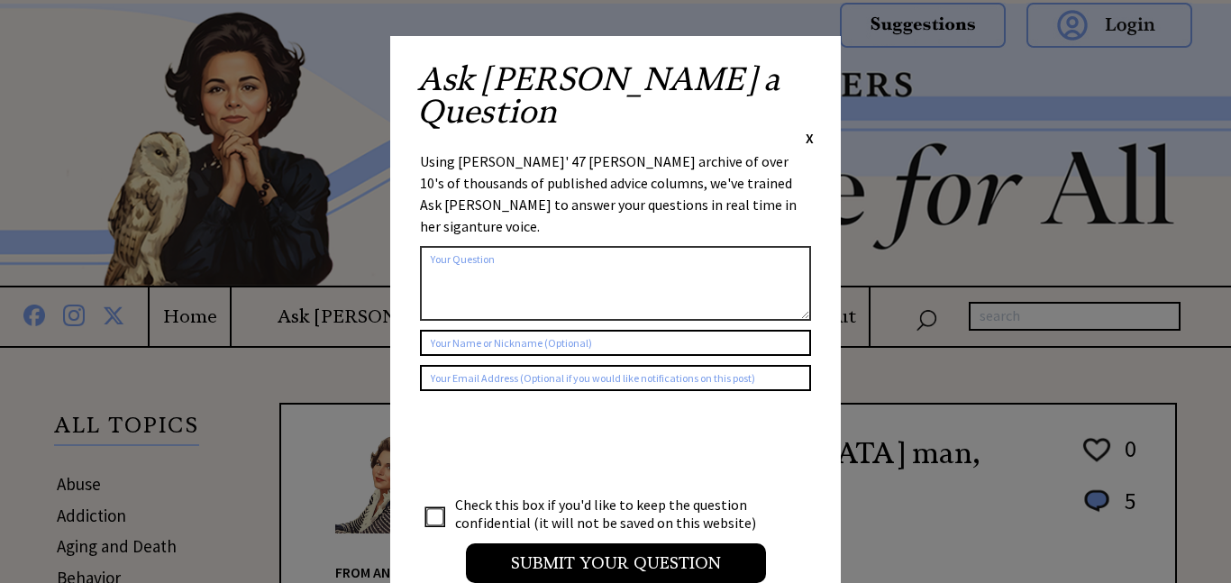
click at [813, 69] on div "Ask [PERSON_NAME] a Question X Using [PERSON_NAME]' 47 [PERSON_NAME] archive of…" at bounding box center [615, 331] width 450 height 591
click at [812, 129] on span "X" at bounding box center [809, 138] width 8 height 18
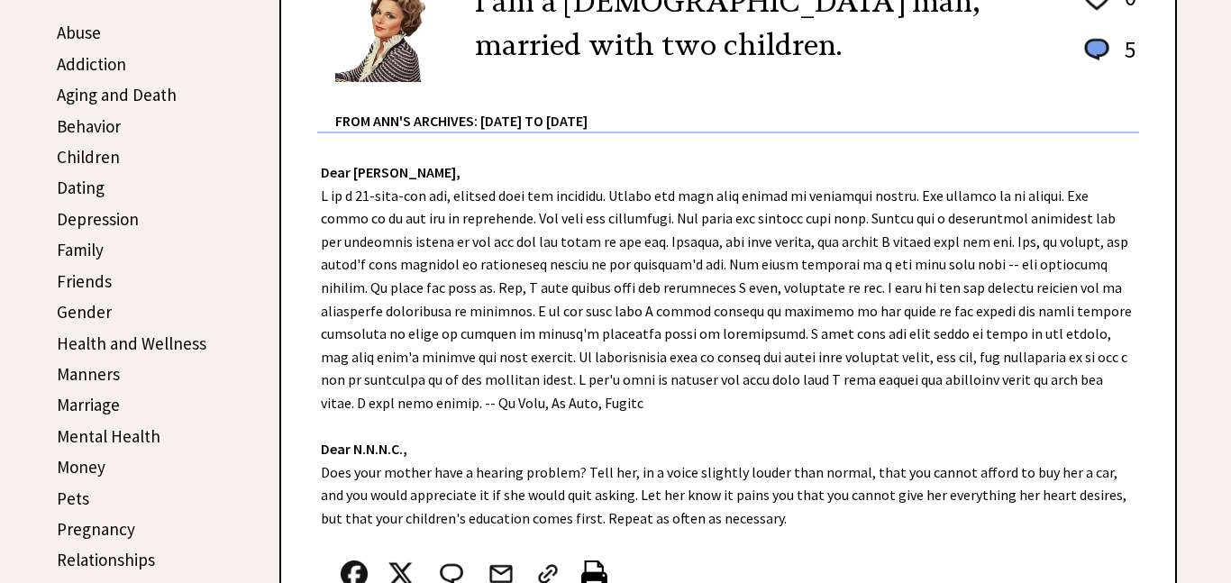
scroll to position [452, 0]
click at [143, 86] on link "Aging and Death" at bounding box center [117, 94] width 120 height 22
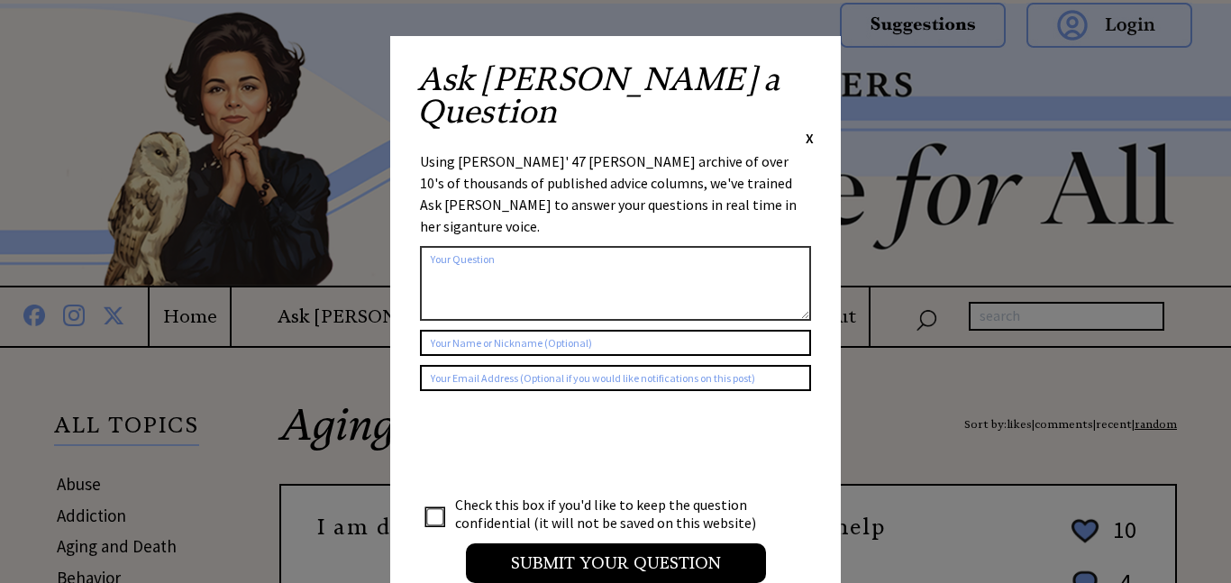
click at [807, 129] on span "X" at bounding box center [809, 138] width 8 height 18
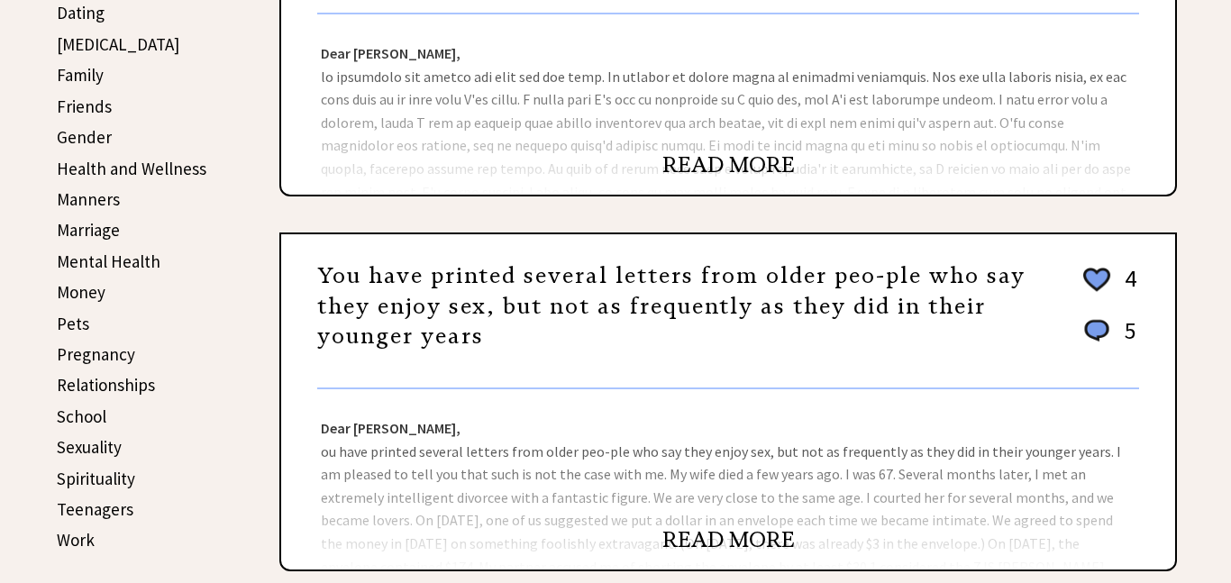
scroll to position [613, 0]
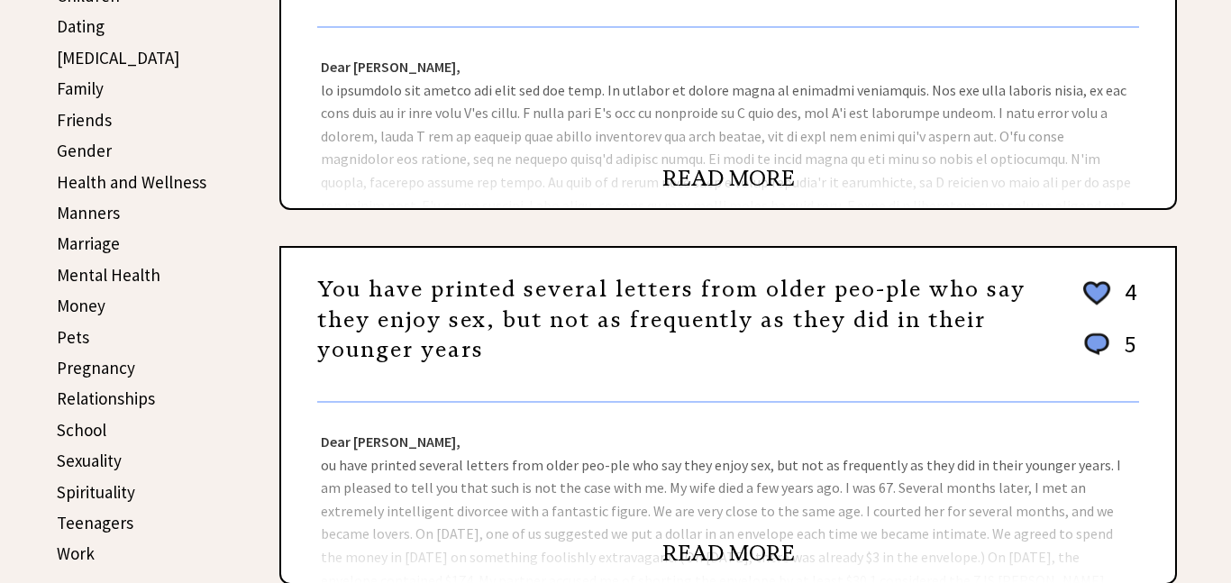
click at [94, 518] on link "Teenagers" at bounding box center [95, 523] width 77 height 22
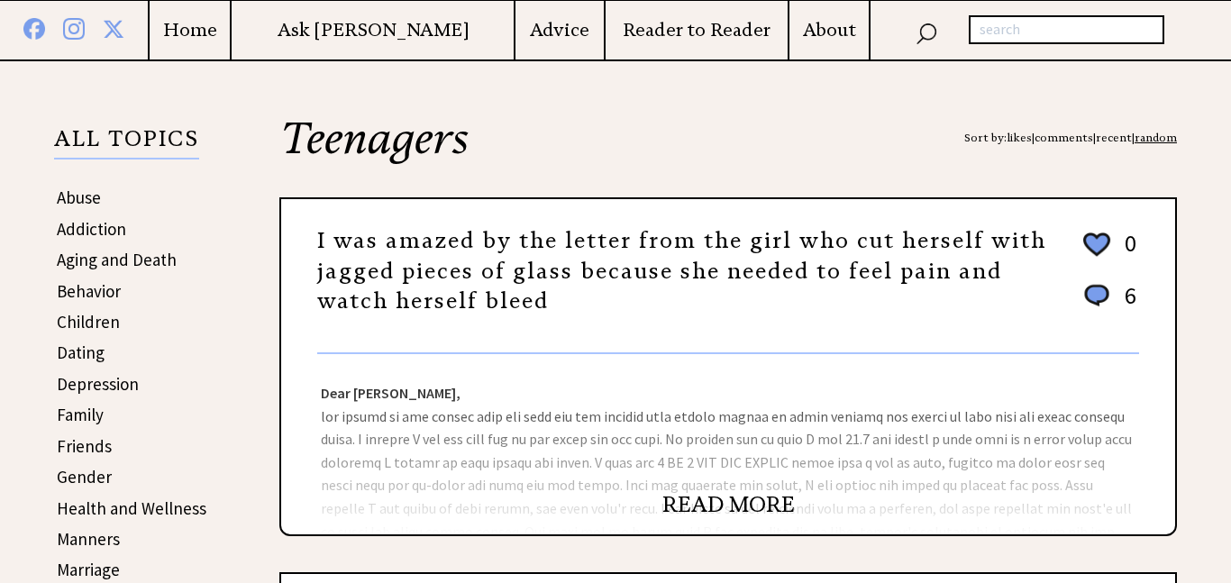
scroll to position [290, 0]
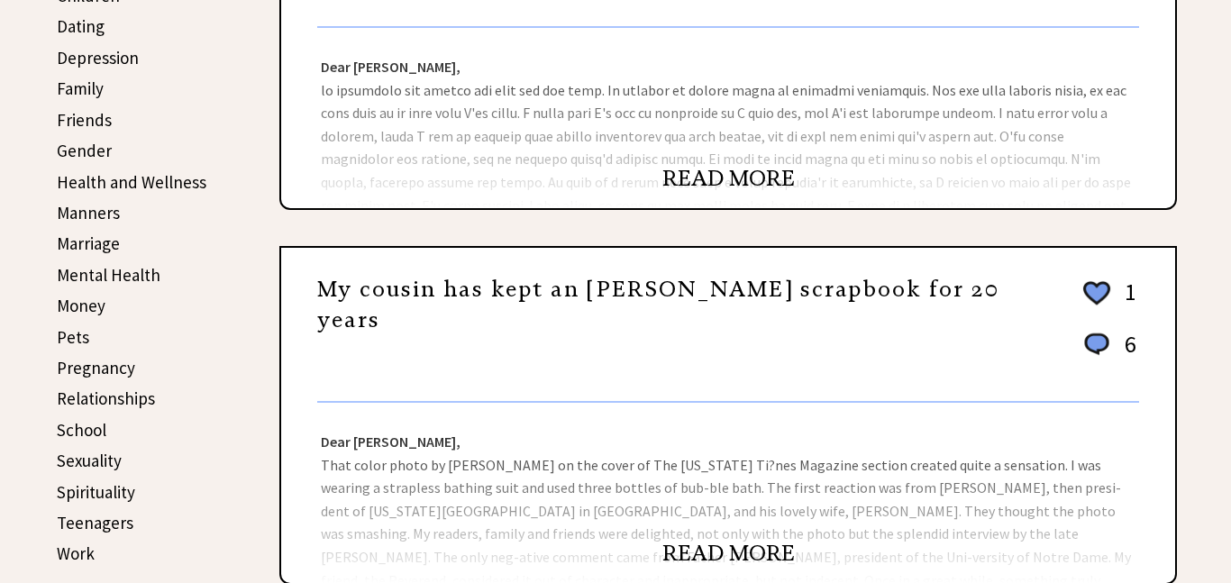
scroll to position [613, 0]
